Goal: Find specific page/section: Find specific page/section

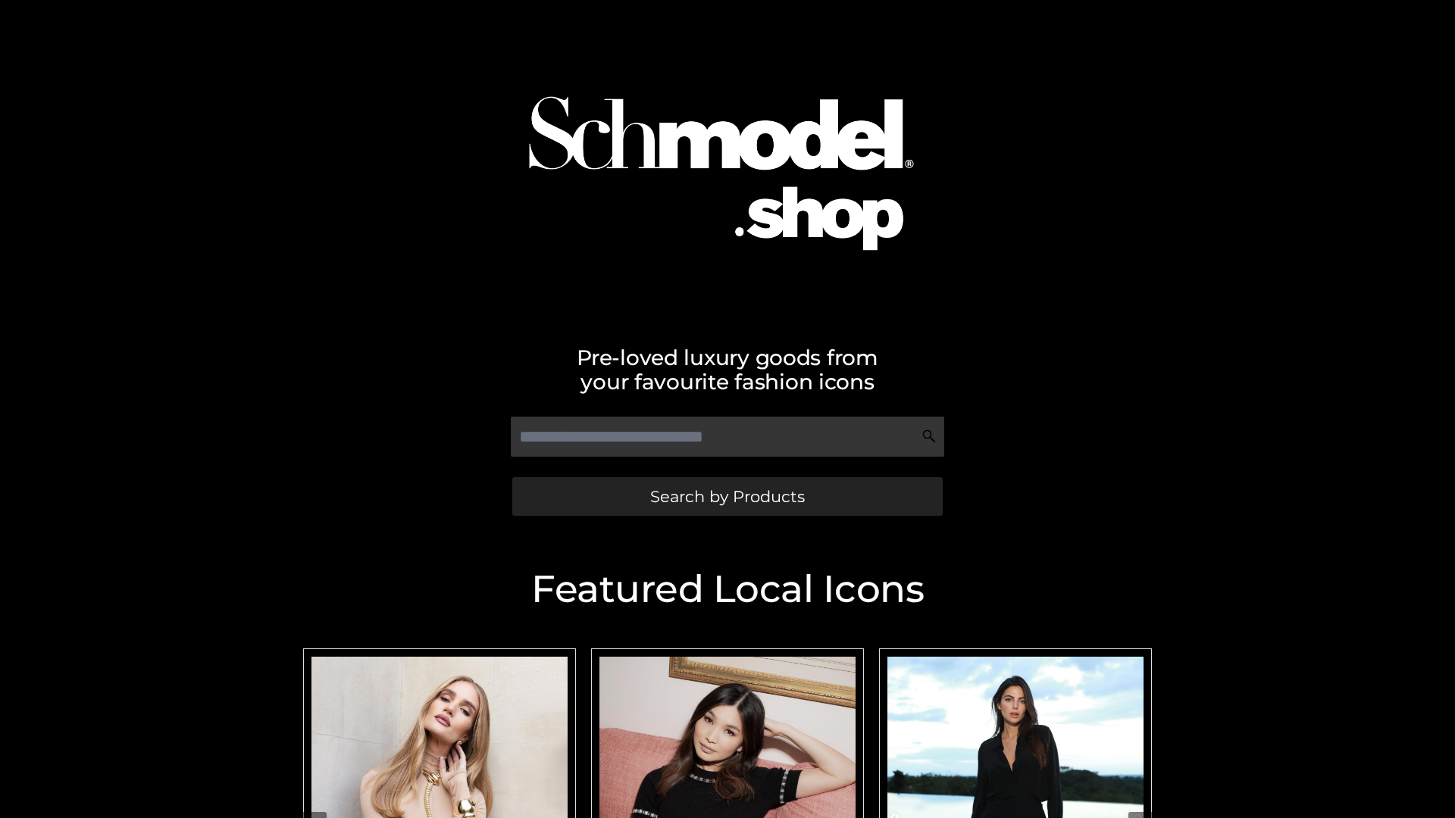
click at [727, 496] on span "Search by Products" at bounding box center [727, 497] width 155 height 16
